Goal: Information Seeking & Learning: Compare options

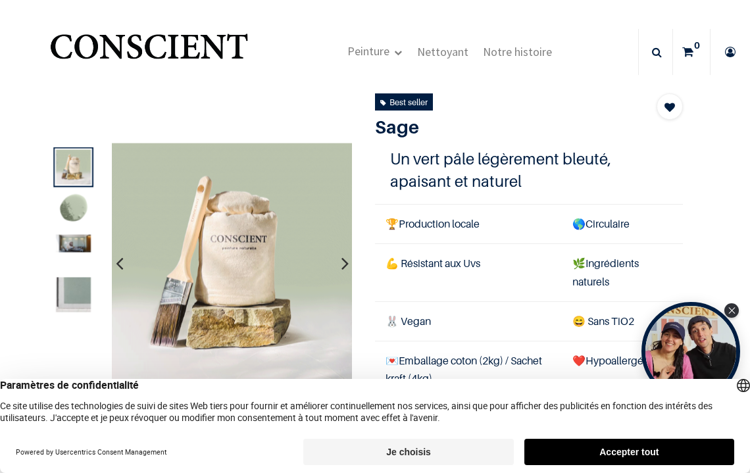
click at [346, 259] on icon "button" at bounding box center [344, 263] width 7 height 36
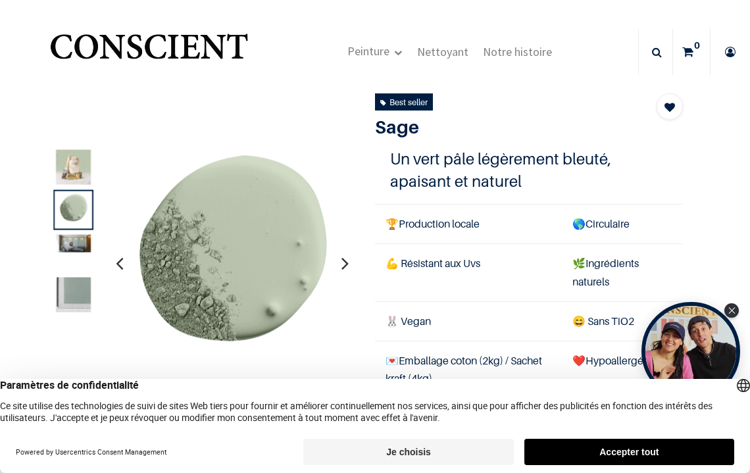
click at [346, 259] on icon "button" at bounding box center [344, 263] width 7 height 36
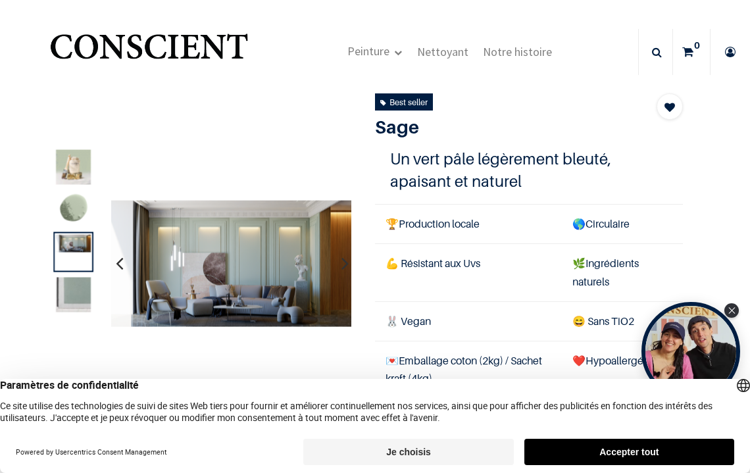
click at [346, 259] on icon "button" at bounding box center [344, 263] width 7 height 36
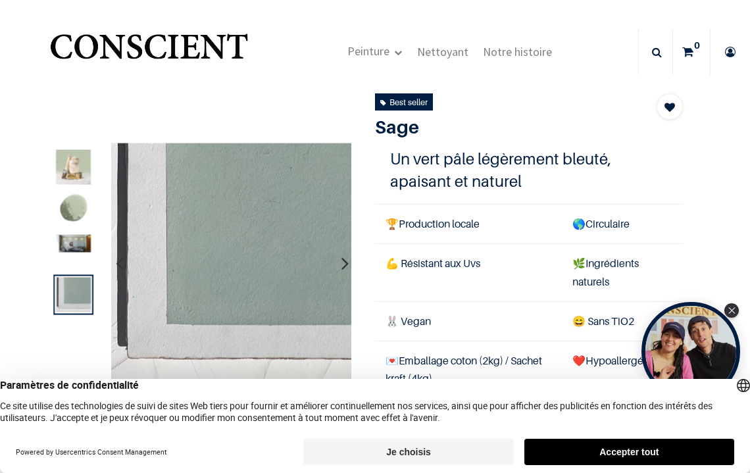
click at [343, 261] on icon "button" at bounding box center [344, 263] width 7 height 36
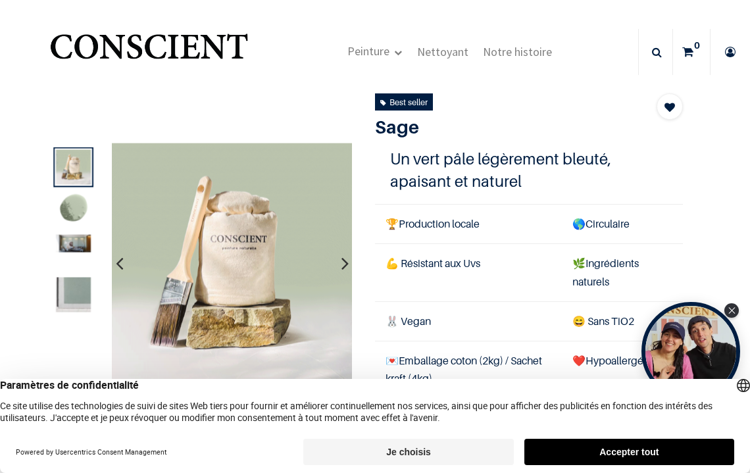
click at [343, 261] on icon "button" at bounding box center [344, 263] width 7 height 36
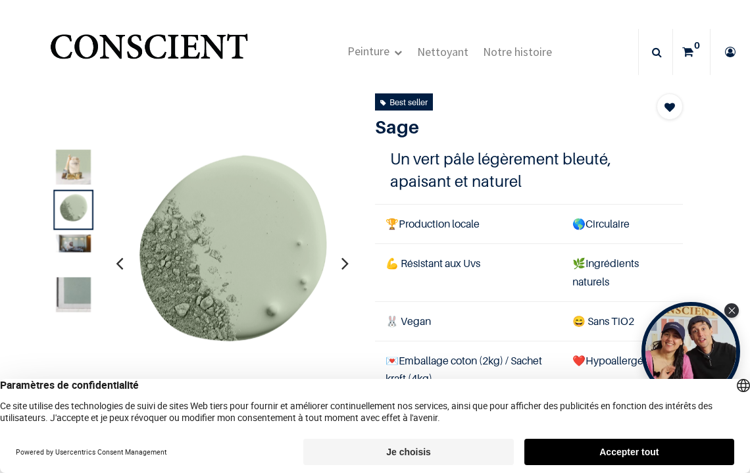
click at [343, 261] on icon "button" at bounding box center [344, 263] width 7 height 36
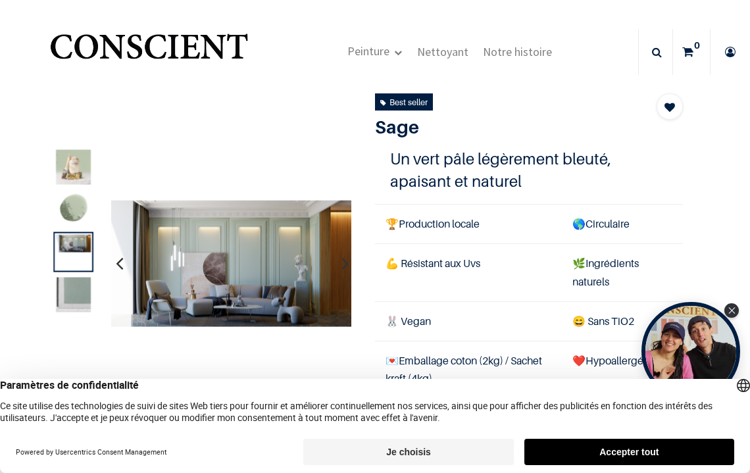
click at [343, 261] on icon "button" at bounding box center [344, 263] width 7 height 36
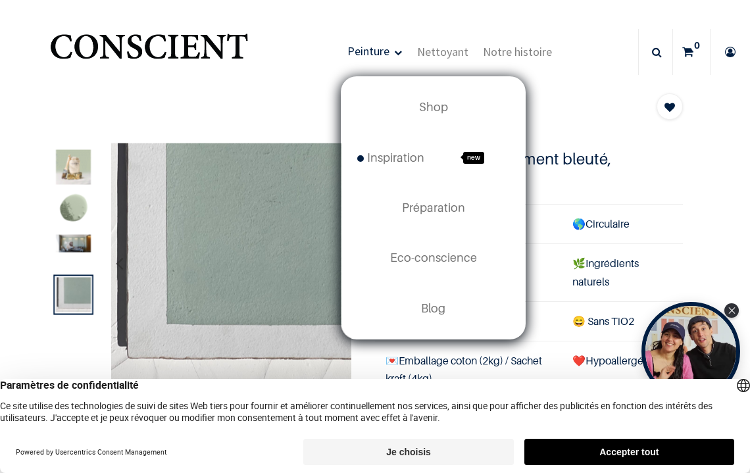
click at [373, 57] on span "Peinture" at bounding box center [368, 50] width 42 height 15
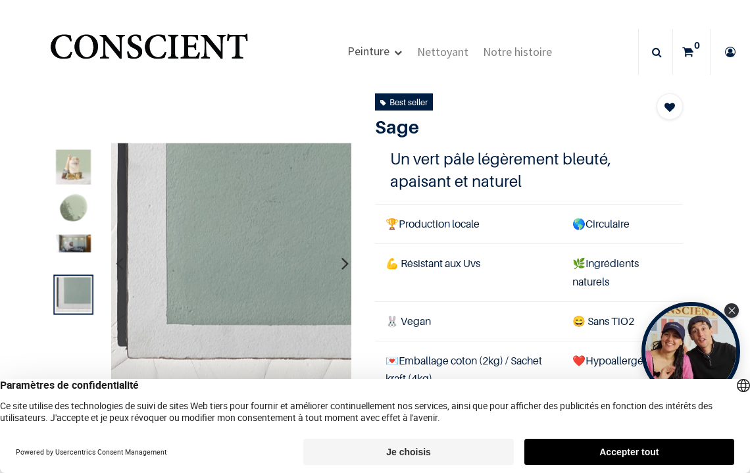
click at [398, 55] on link "Peinture" at bounding box center [374, 51] width 69 height 47
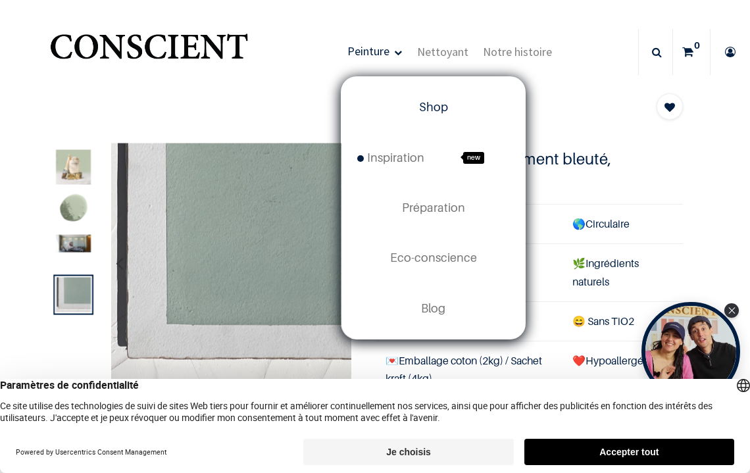
click at [431, 105] on span "Shop" at bounding box center [433, 107] width 29 height 14
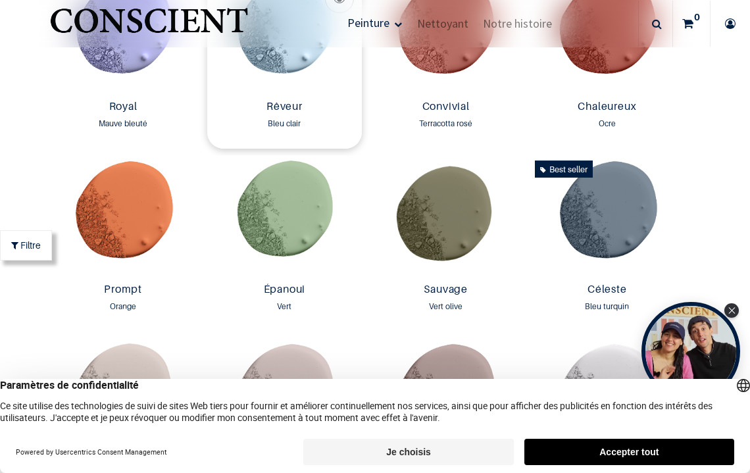
scroll to position [1497, 0]
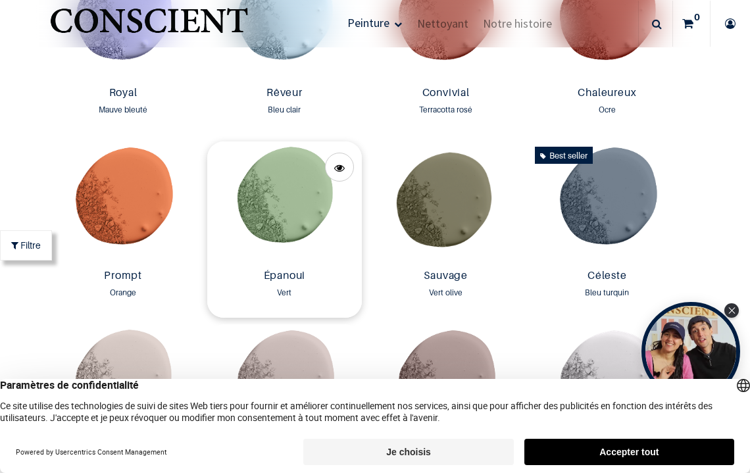
click at [284, 216] on img at bounding box center [284, 202] width 155 height 122
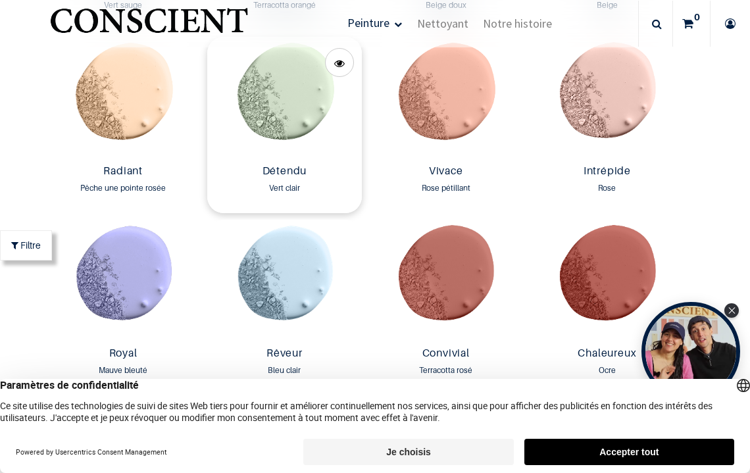
scroll to position [1183, 0]
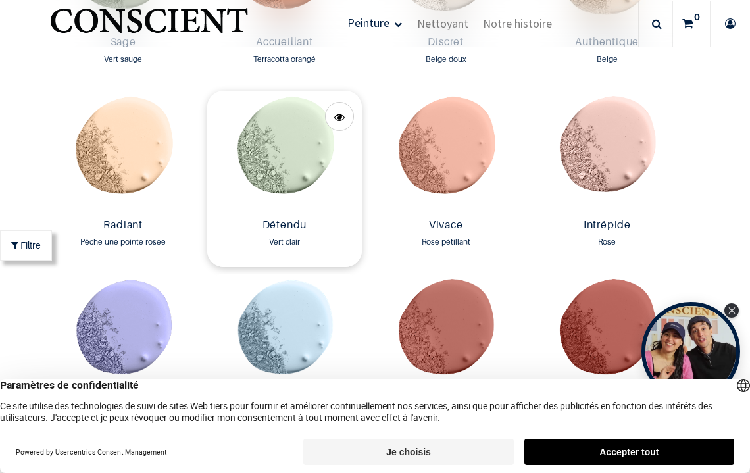
click at [273, 156] on img at bounding box center [284, 152] width 155 height 122
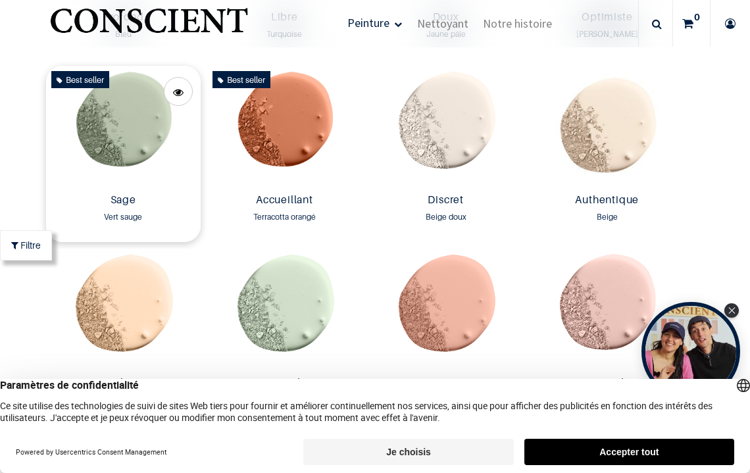
click at [130, 107] on img at bounding box center [123, 127] width 155 height 122
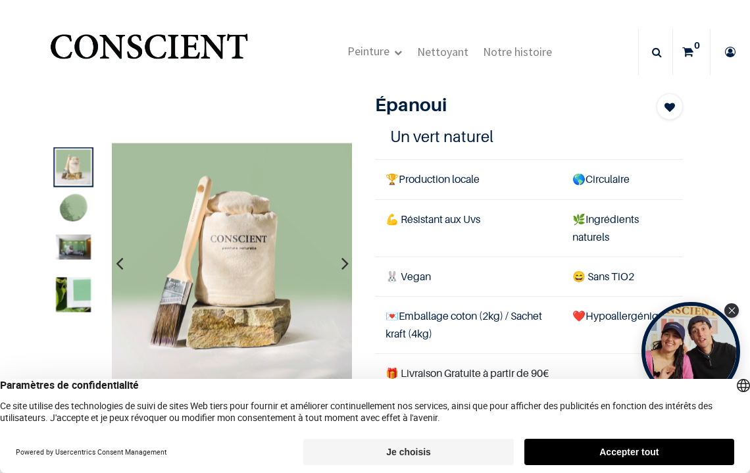
click at [343, 262] on icon "button" at bounding box center [344, 263] width 7 height 36
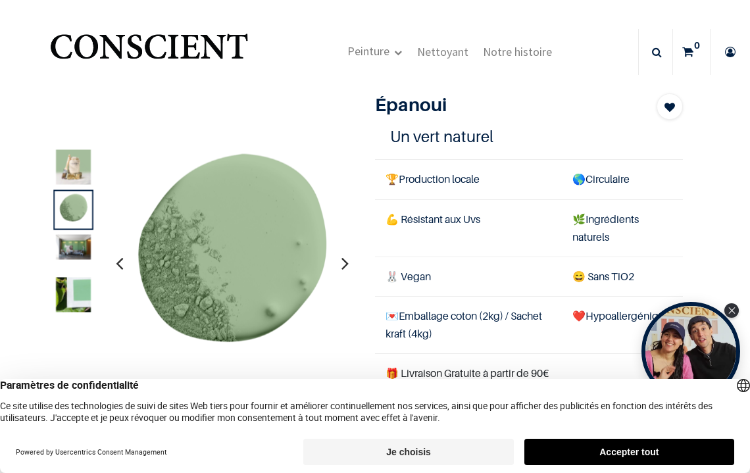
click at [343, 262] on icon "button" at bounding box center [344, 263] width 7 height 36
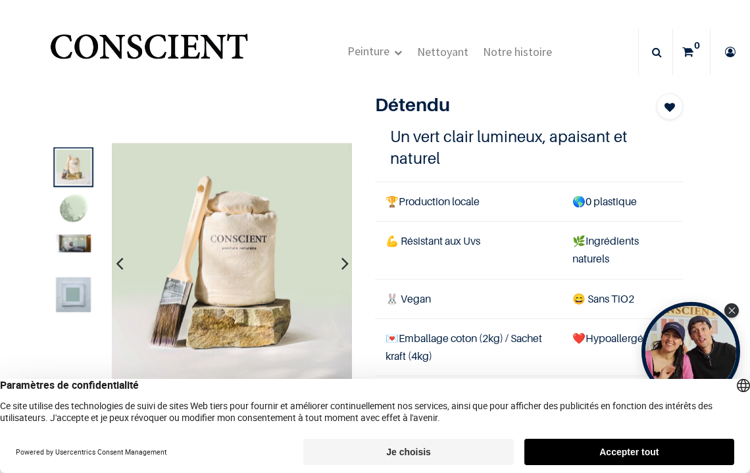
click at [343, 264] on icon "button" at bounding box center [344, 263] width 7 height 36
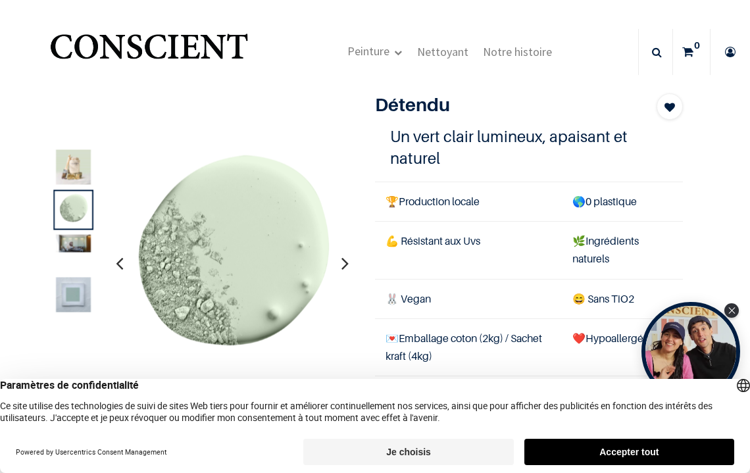
click at [343, 264] on icon "button" at bounding box center [344, 263] width 7 height 36
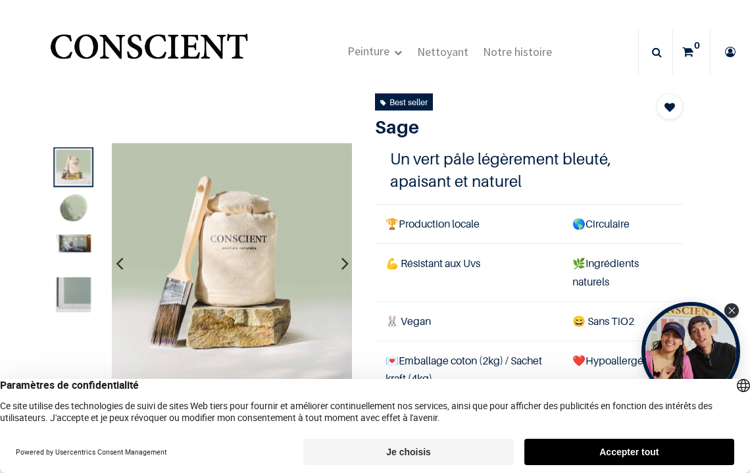
click at [544, 448] on button "Accepter tout" at bounding box center [629, 452] width 210 height 26
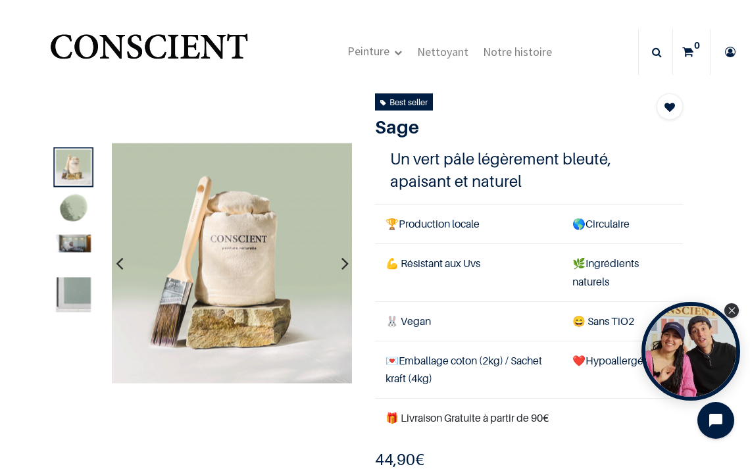
click at [342, 263] on icon "button" at bounding box center [344, 263] width 7 height 36
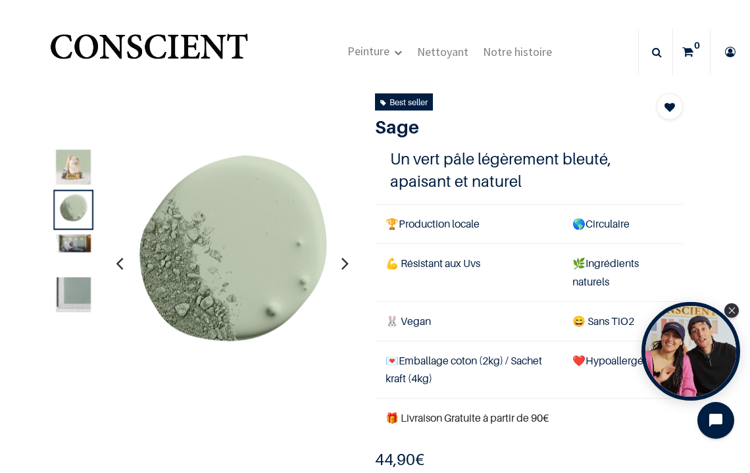
click at [342, 263] on icon "button" at bounding box center [344, 263] width 7 height 36
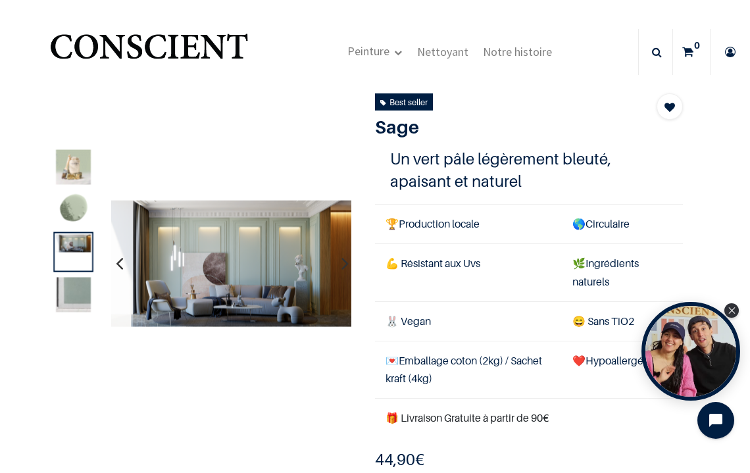
click at [342, 263] on icon "button" at bounding box center [344, 263] width 7 height 36
